Goal: Transaction & Acquisition: Download file/media

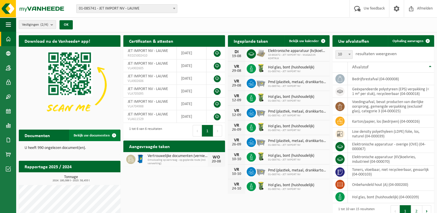
click at [114, 135] on span at bounding box center [114, 136] width 12 height 12
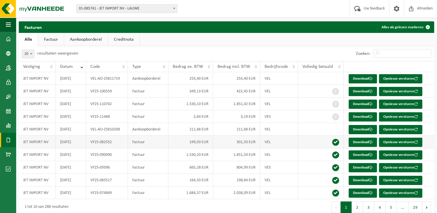
scroll to position [21, 0]
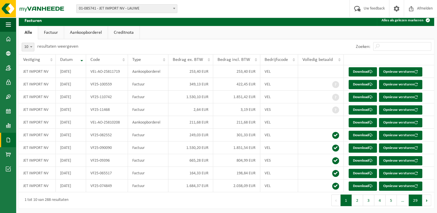
click at [413, 200] on button "29" at bounding box center [416, 201] width 14 height 12
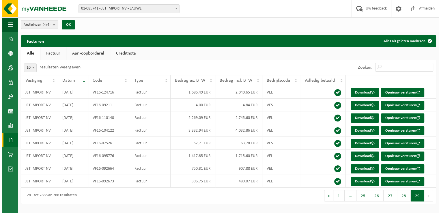
scroll to position [0, 0]
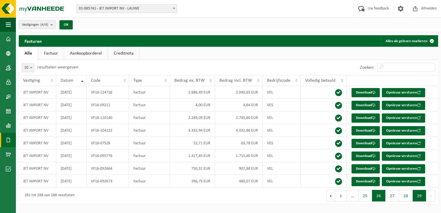
click at [382, 198] on button "26" at bounding box center [379, 196] width 14 height 12
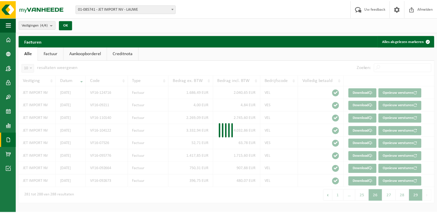
scroll to position [21, 0]
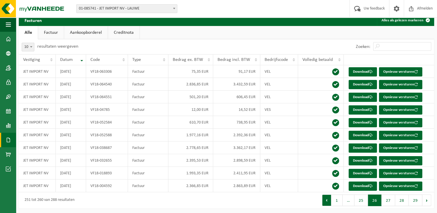
click at [328, 200] on button "Vorige" at bounding box center [326, 201] width 9 height 12
click at [329, 199] on button "Vorige" at bounding box center [328, 201] width 9 height 12
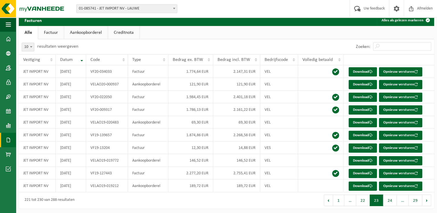
click at [329, 199] on button "Vorige" at bounding box center [328, 201] width 9 height 12
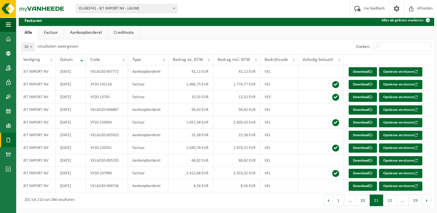
click at [329, 199] on button "Vorige" at bounding box center [328, 201] width 9 height 12
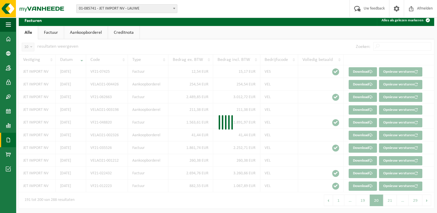
click at [329, 199] on div "10 25 50 100 10 resultaten weergeven Zoeken: Vestiging Datum Code Type Bedrag e…" at bounding box center [226, 123] width 415 height 169
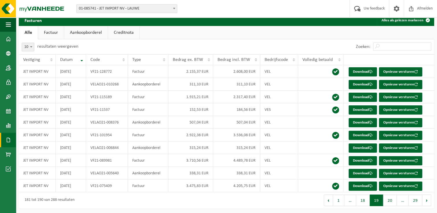
click at [329, 199] on button "Vorige" at bounding box center [328, 201] width 9 height 12
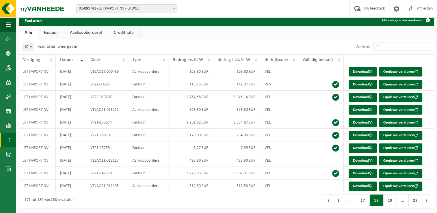
click at [329, 199] on button "Vorige" at bounding box center [328, 201] width 9 height 12
click at [329, 199] on div "10 25 50 100 10 resultaten weergeven Zoeken: Vestiging Datum Code Type Bedrag e…" at bounding box center [226, 123] width 415 height 169
click at [329, 199] on button "Vorige" at bounding box center [328, 201] width 9 height 12
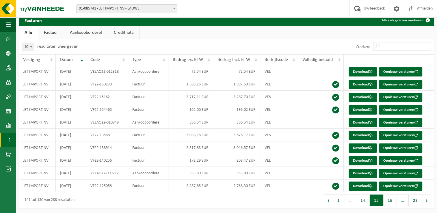
click at [329, 199] on button "Vorige" at bounding box center [328, 201] width 9 height 12
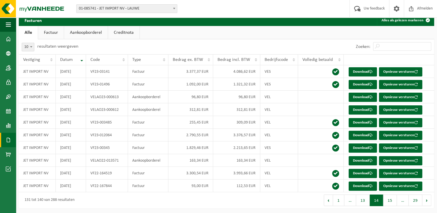
click at [329, 199] on button "Vorige" at bounding box center [328, 201] width 9 height 12
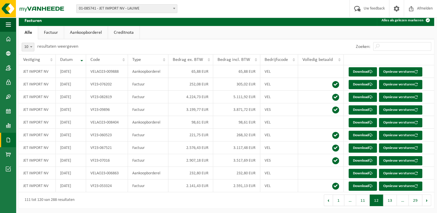
click at [329, 199] on button "Vorige" at bounding box center [328, 201] width 9 height 12
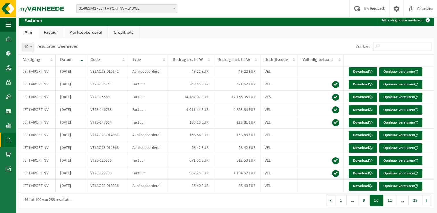
click at [329, 199] on button "Vorige" at bounding box center [330, 201] width 9 height 12
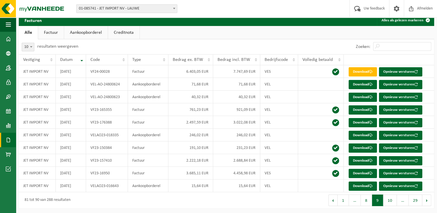
click at [329, 199] on div "Eerste Vorige 1 … 8 9 10 … 29 Volgende Laatste" at bounding box center [330, 200] width 208 height 16
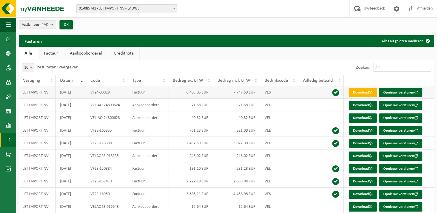
click at [369, 91] on link "Download" at bounding box center [362, 92] width 28 height 9
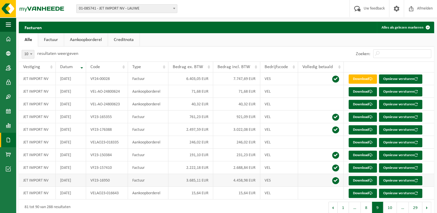
scroll to position [21, 0]
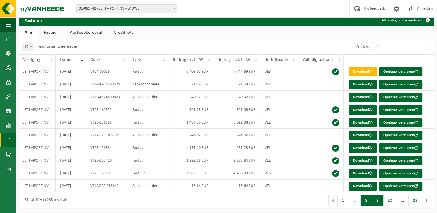
click at [363, 203] on button "8" at bounding box center [366, 201] width 11 height 12
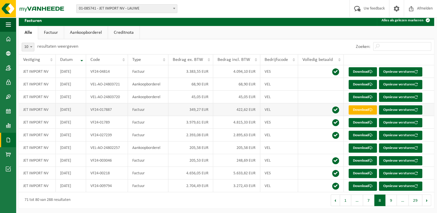
click at [370, 110] on span at bounding box center [371, 110] width 4 height 4
click at [394, 201] on button "9" at bounding box center [390, 201] width 11 height 12
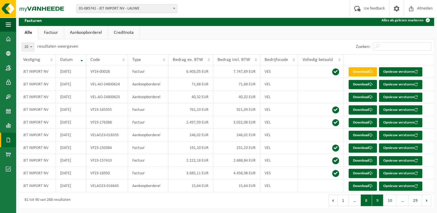
click at [365, 202] on button "8" at bounding box center [366, 201] width 11 height 12
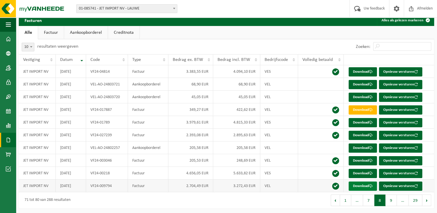
click at [364, 184] on link "Download" at bounding box center [362, 186] width 28 height 9
click at [367, 174] on link "Download" at bounding box center [362, 173] width 28 height 9
click at [372, 134] on span at bounding box center [371, 135] width 4 height 4
click at [388, 202] on button "9" at bounding box center [390, 201] width 11 height 12
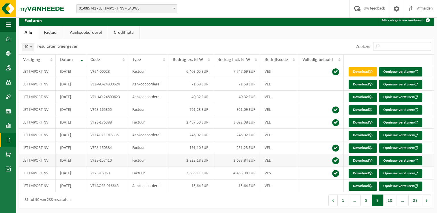
scroll to position [0, 0]
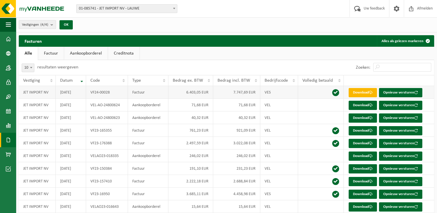
click at [360, 91] on link "Download" at bounding box center [362, 92] width 28 height 9
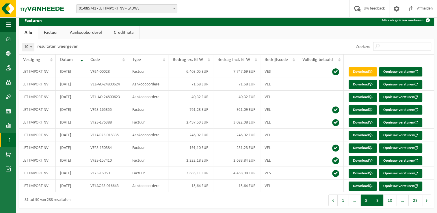
click at [369, 199] on button "8" at bounding box center [366, 201] width 11 height 12
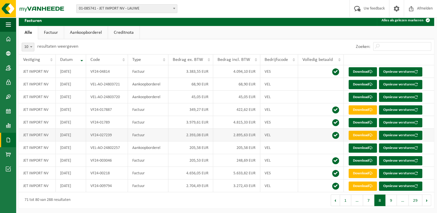
click at [365, 132] on link "Download" at bounding box center [362, 135] width 28 height 9
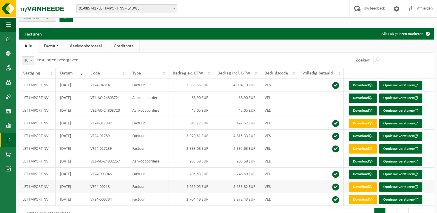
scroll to position [0, 0]
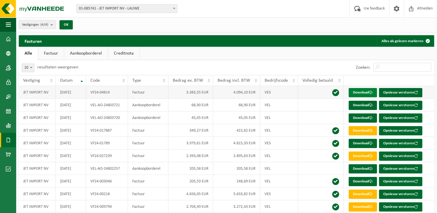
click at [358, 91] on link "Download" at bounding box center [362, 92] width 28 height 9
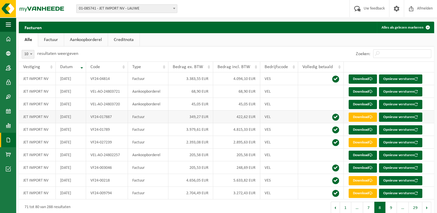
scroll to position [21, 0]
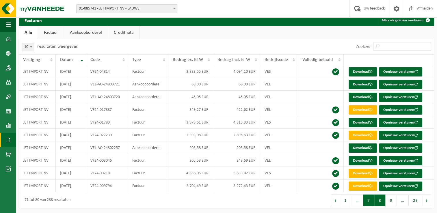
click at [367, 200] on button "7" at bounding box center [368, 201] width 11 height 12
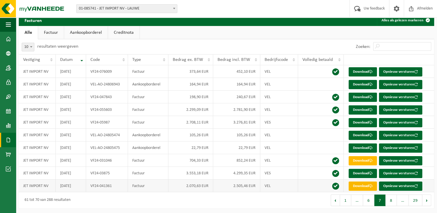
click at [361, 186] on link "Download" at bounding box center [362, 186] width 28 height 9
click at [359, 172] on link "Download" at bounding box center [362, 173] width 28 height 9
click at [356, 121] on link "Download" at bounding box center [362, 122] width 28 height 9
click at [365, 108] on link "Download" at bounding box center [362, 109] width 28 height 9
click at [368, 204] on button "6" at bounding box center [368, 201] width 11 height 12
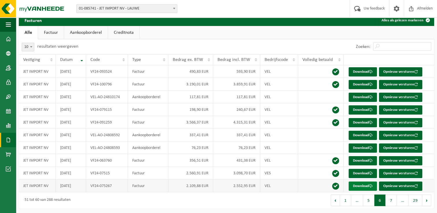
click at [352, 185] on link "Download" at bounding box center [362, 186] width 28 height 9
click at [364, 172] on link "Download" at bounding box center [362, 173] width 28 height 9
click at [368, 122] on link "Download" at bounding box center [362, 122] width 28 height 9
click at [358, 81] on link "Download" at bounding box center [362, 84] width 28 height 9
click at [366, 200] on button "5" at bounding box center [368, 201] width 11 height 12
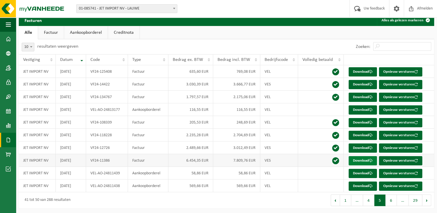
click at [361, 160] on link "Download" at bounding box center [362, 160] width 28 height 9
click at [356, 147] on link "Download" at bounding box center [362, 147] width 28 height 9
click at [357, 146] on link "Download" at bounding box center [362, 147] width 28 height 9
click at [364, 134] on link "Download" at bounding box center [362, 135] width 28 height 9
click at [357, 94] on link "Download" at bounding box center [362, 97] width 28 height 9
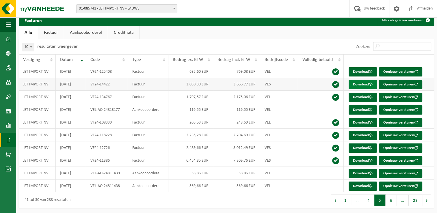
click at [359, 83] on link "Download" at bounding box center [362, 84] width 28 height 9
click at [368, 202] on button "4" at bounding box center [368, 201] width 11 height 12
click at [359, 158] on link "Download" at bounding box center [362, 160] width 28 height 9
click at [364, 83] on link "Download" at bounding box center [362, 84] width 28 height 9
click at [354, 70] on link "Download" at bounding box center [362, 71] width 28 height 9
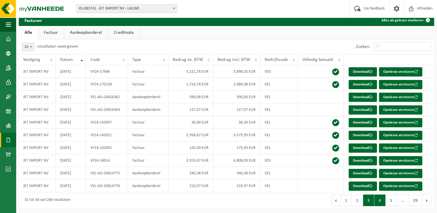
click at [369, 201] on button "3" at bounding box center [368, 201] width 11 height 12
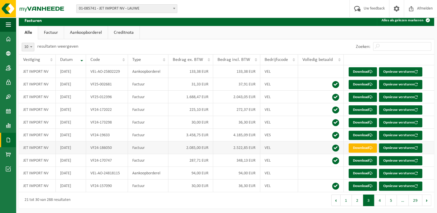
click at [358, 148] on link "Download" at bounding box center [362, 147] width 28 height 9
click at [355, 133] on link "Download" at bounding box center [362, 135] width 28 height 9
click at [425, 202] on button "Volgende" at bounding box center [426, 201] width 9 height 12
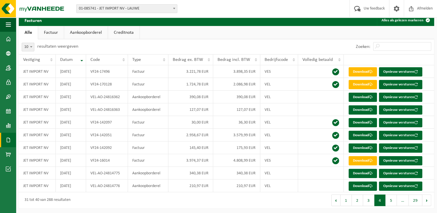
click at [425, 202] on button "Volgende" at bounding box center [426, 201] width 9 height 12
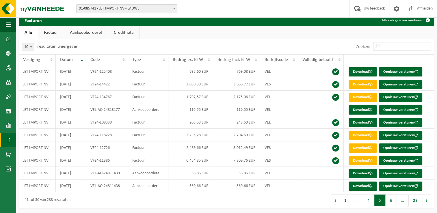
click at [425, 202] on button "Volgende" at bounding box center [426, 201] width 9 height 12
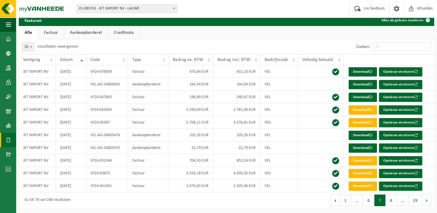
click at [425, 202] on button "Volgende" at bounding box center [426, 201] width 9 height 12
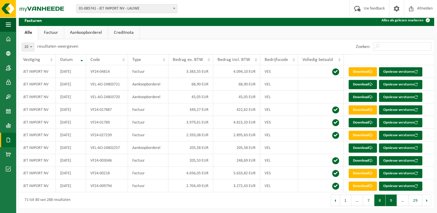
click at [393, 203] on button "9" at bounding box center [390, 201] width 11 height 12
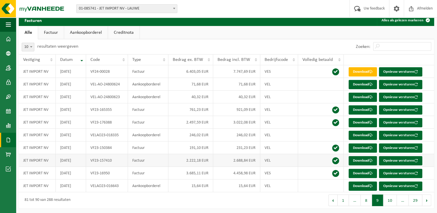
scroll to position [0, 0]
